Goal: Information Seeking & Learning: Learn about a topic

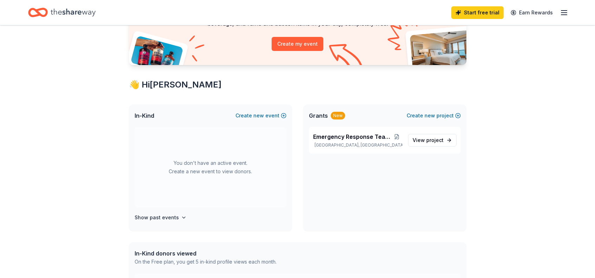
scroll to position [105, 0]
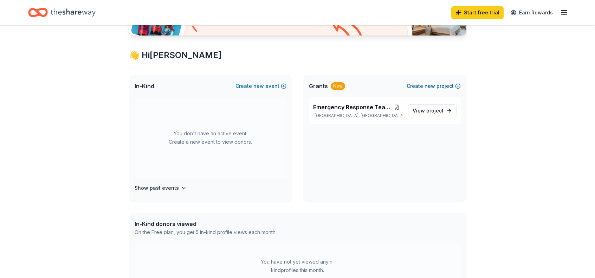
click at [443, 85] on button "Create new project" at bounding box center [433, 86] width 54 height 8
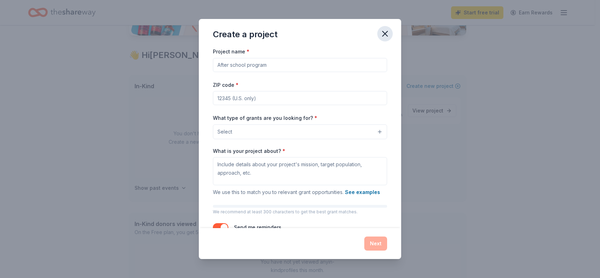
click at [383, 34] on icon "button" at bounding box center [385, 34] width 10 height 10
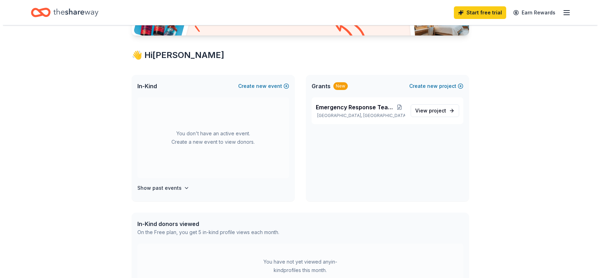
scroll to position [0, 0]
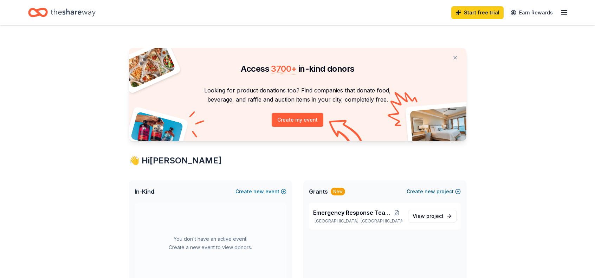
click at [432, 195] on span "new" at bounding box center [429, 191] width 11 height 8
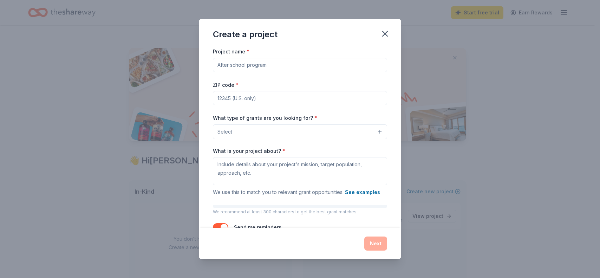
click at [264, 65] on input "Project name *" at bounding box center [300, 65] width 174 height 14
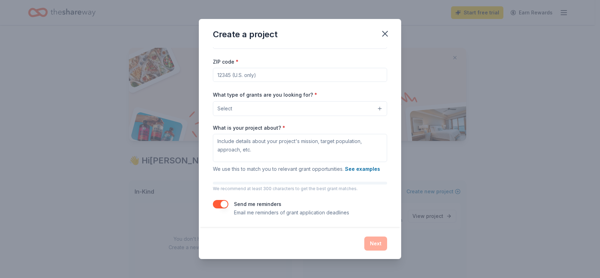
scroll to position [15, 0]
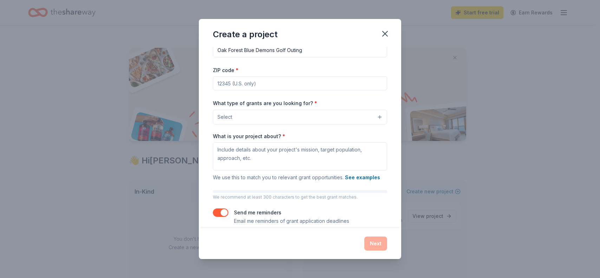
type input "Oak Forest Blue Demons Golf Outing"
type input "60452"
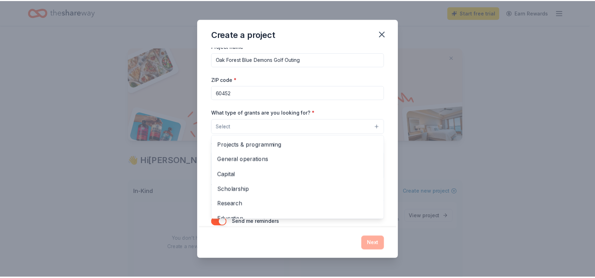
scroll to position [0, 0]
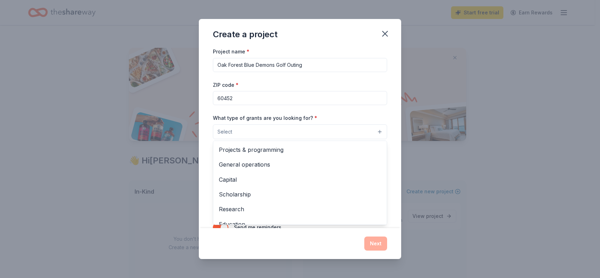
click at [387, 32] on div "Create a project Project name * Oak Forest Blue Demons Golf Outing ZIP code * 6…" at bounding box center [300, 139] width 202 height 240
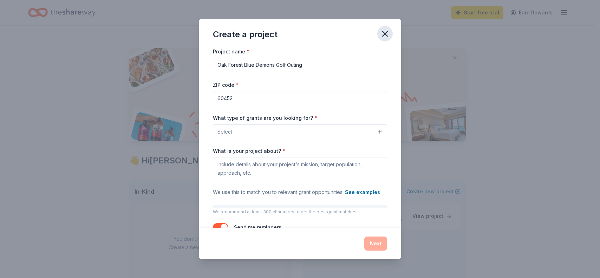
click at [385, 33] on icon "button" at bounding box center [384, 33] width 5 height 5
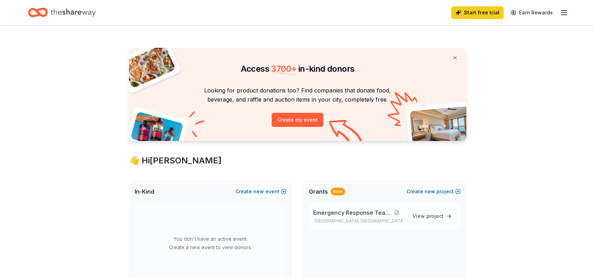
click at [359, 215] on span "Emergency Response Team Support" at bounding box center [352, 212] width 78 height 8
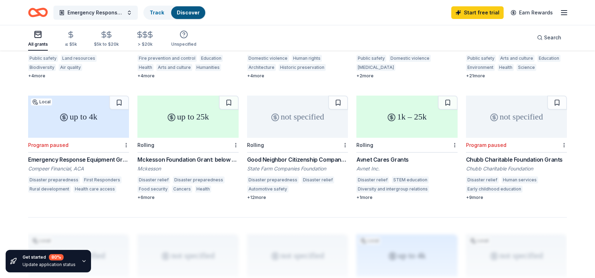
scroll to position [386, 0]
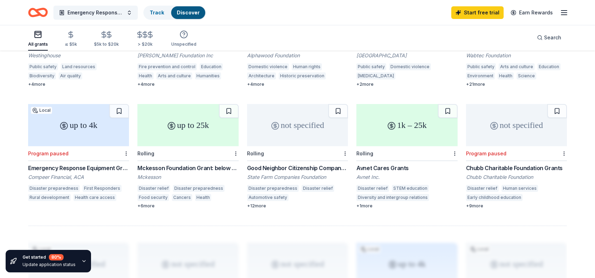
click at [105, 164] on div "Emergency Response Equipment Grant Program" at bounding box center [78, 168] width 101 height 8
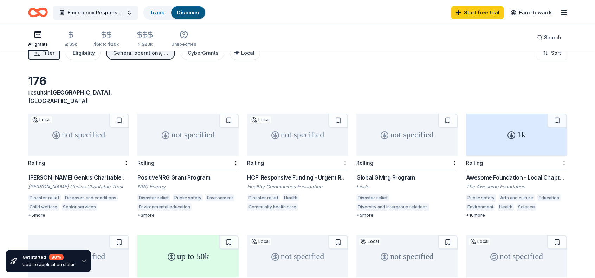
scroll to position [0, 0]
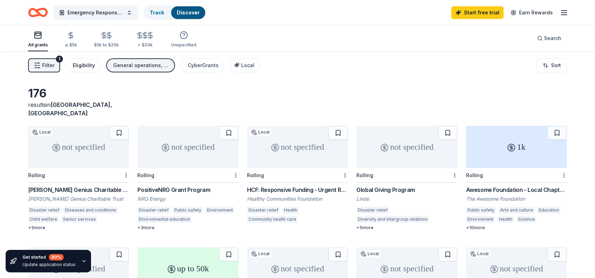
click at [76, 66] on div "Eligibility" at bounding box center [84, 65] width 22 height 8
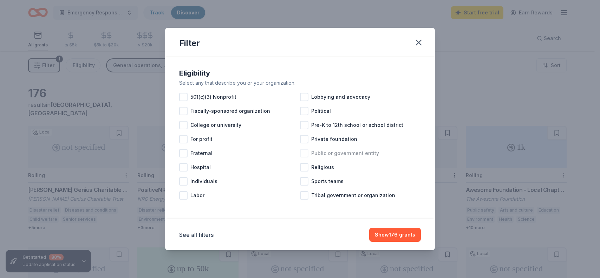
click at [305, 152] on div at bounding box center [304, 153] width 8 height 8
click at [402, 232] on button "Show 37 grants" at bounding box center [396, 235] width 49 height 14
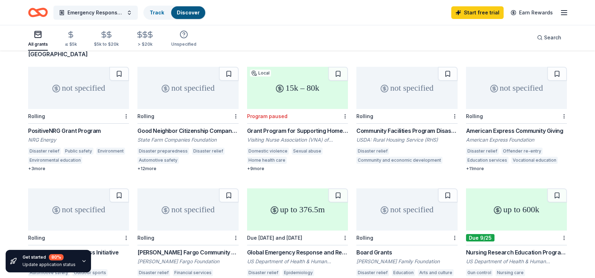
scroll to position [70, 0]
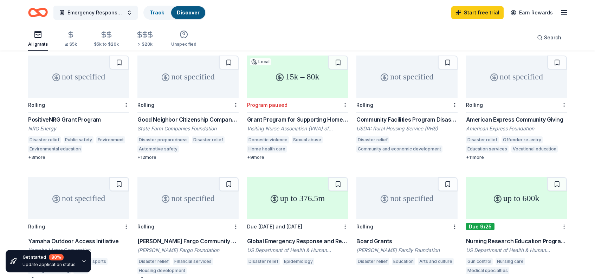
click at [81, 115] on div "PositiveNRG Grant Program" at bounding box center [78, 119] width 101 height 8
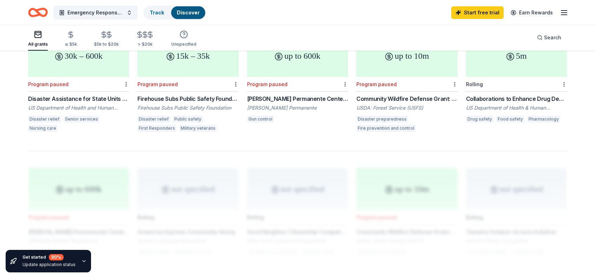
scroll to position [421, 0]
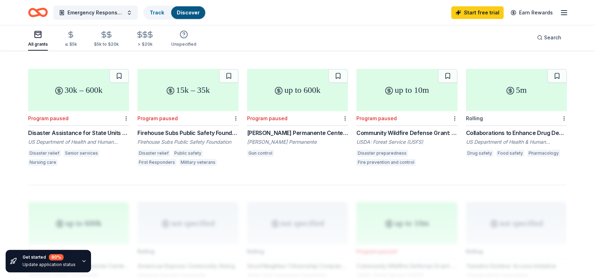
click at [208, 129] on div "Firehouse Subs Public Safety Foundation Grants" at bounding box center [187, 133] width 101 height 8
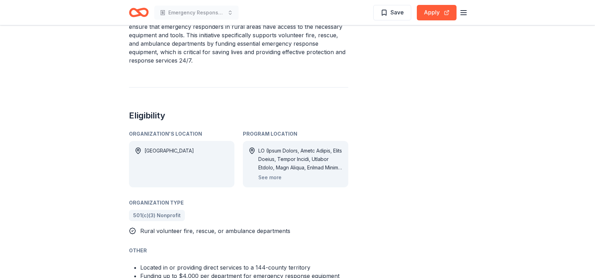
scroll to position [281, 0]
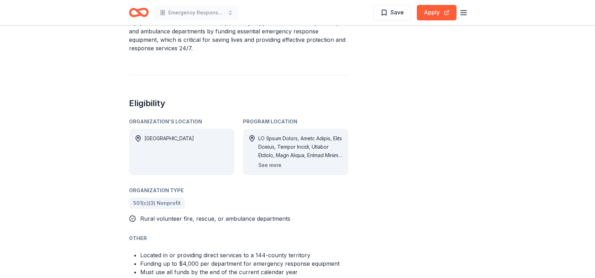
click at [274, 166] on button "See more" at bounding box center [269, 165] width 23 height 8
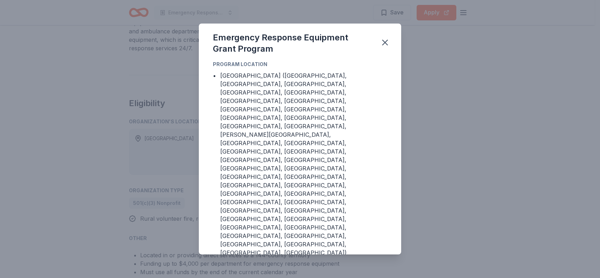
click at [431, 102] on div "Emergency Response Equipment Grant Program Program Location • IL (Adams County,…" at bounding box center [300, 139] width 600 height 278
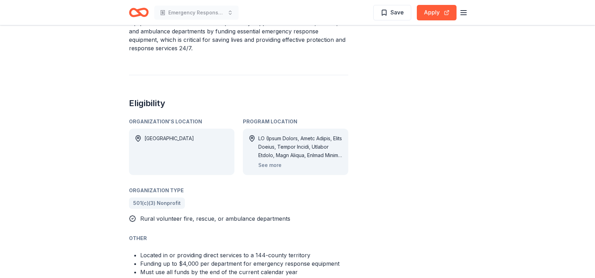
click at [314, 144] on div at bounding box center [300, 146] width 84 height 25
click at [275, 164] on button "See more" at bounding box center [269, 165] width 23 height 8
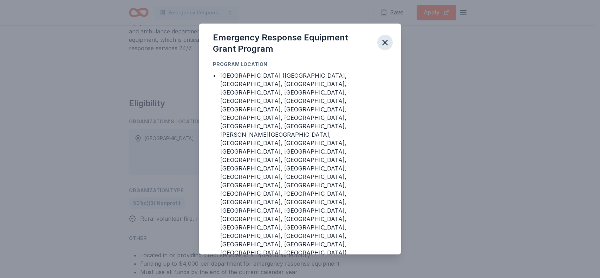
click at [383, 41] on icon "button" at bounding box center [385, 43] width 10 height 10
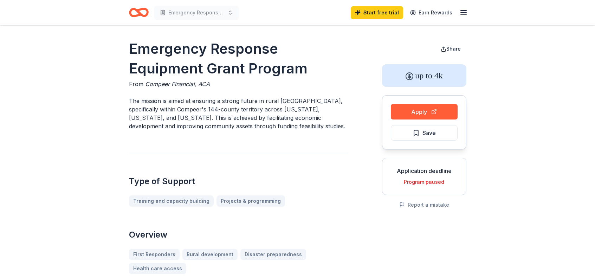
scroll to position [0, 0]
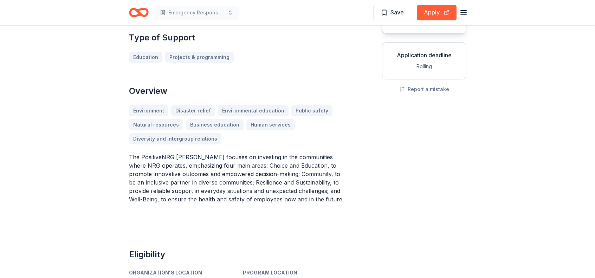
scroll to position [105, 0]
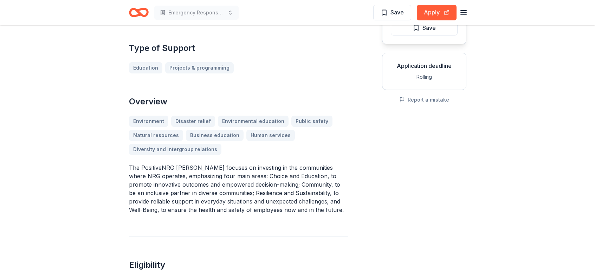
drag, startPoint x: 128, startPoint y: 152, endPoint x: 129, endPoint y: 146, distance: 6.5
